Goal: Information Seeking & Learning: Learn about a topic

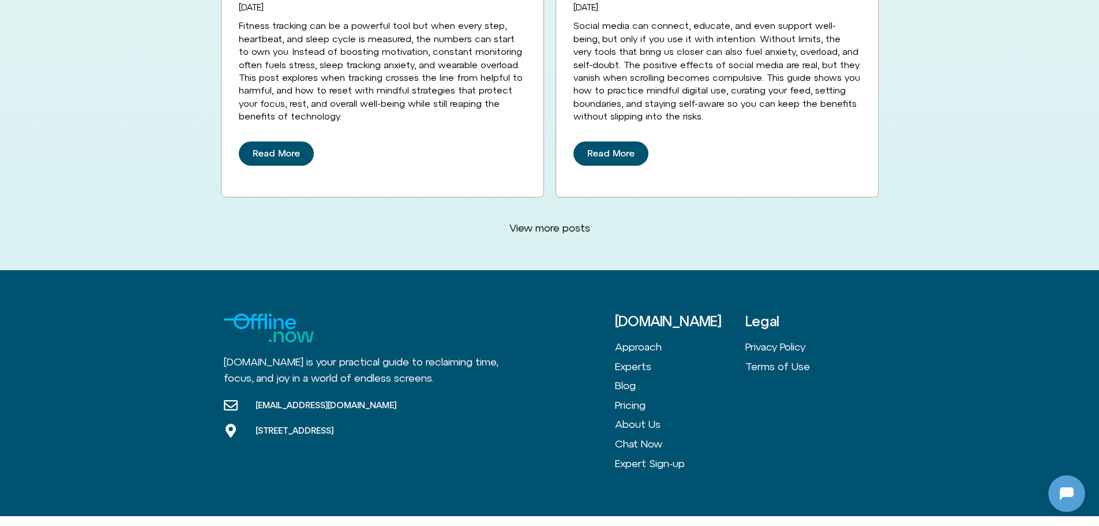
scroll to position [3128, 0]
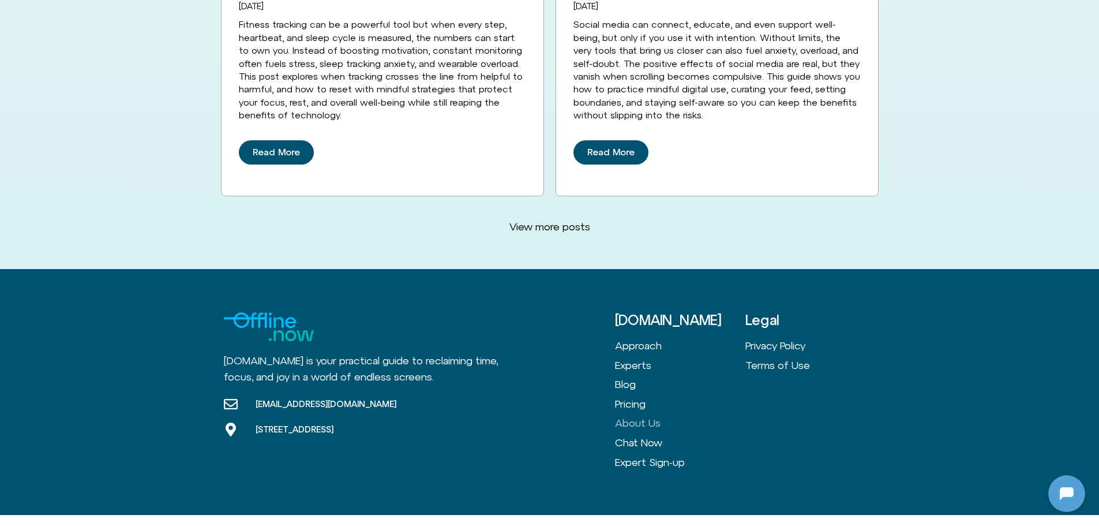
click at [648, 413] on link "About Us" at bounding box center [680, 423] width 130 height 20
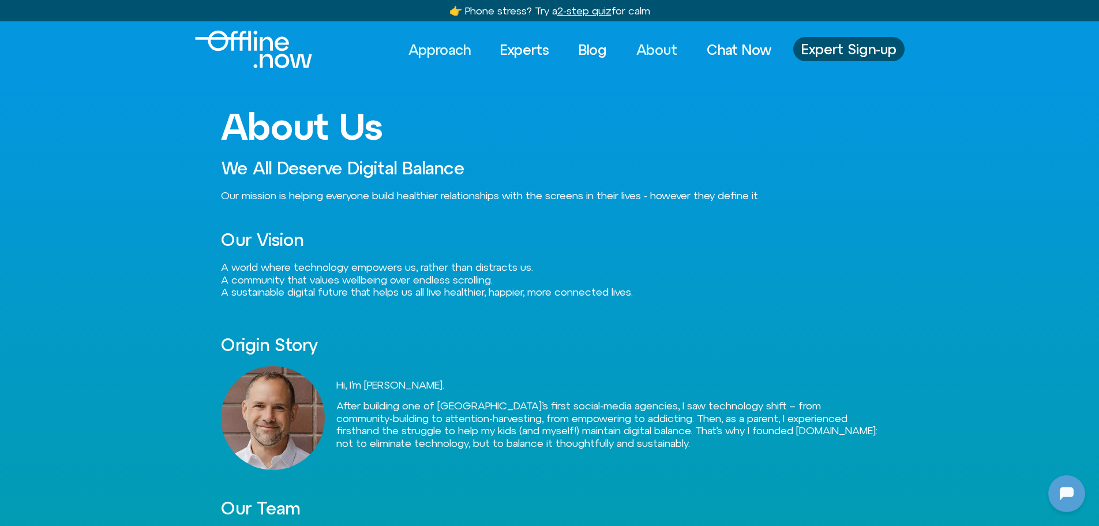
click at [446, 48] on link "Approach" at bounding box center [439, 49] width 83 height 25
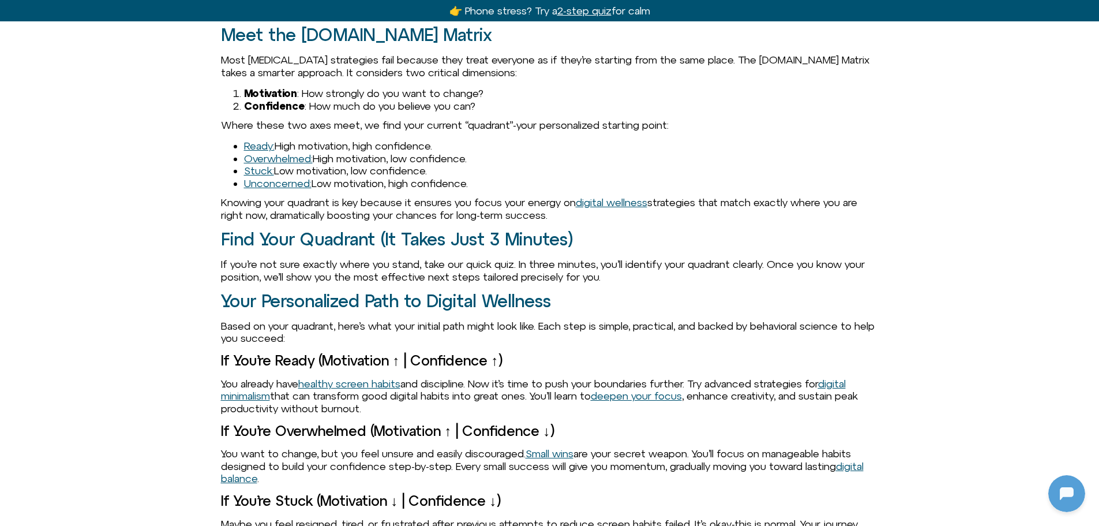
scroll to position [1212, 0]
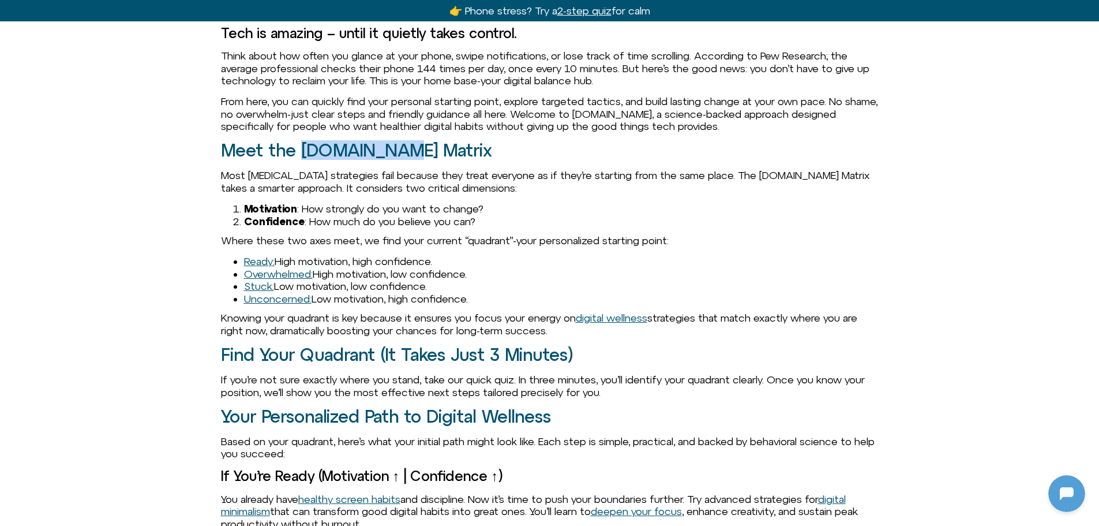
drag, startPoint x: 395, startPoint y: 120, endPoint x: 302, endPoint y: 116, distance: 93.0
click at [302, 141] on h2 "Meet the Offline.now Matrix" at bounding box center [550, 150] width 658 height 19
copy h2 "Offline.now"
